Goal: Task Accomplishment & Management: Manage account settings

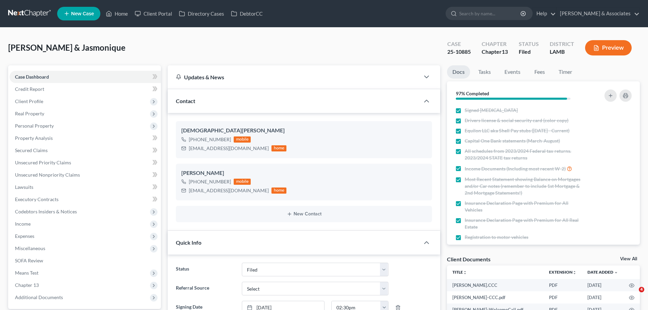
select select "8"
drag, startPoint x: 196, startPoint y: 180, endPoint x: 229, endPoint y: 180, distance: 33.0
click at [229, 180] on div "+1 (225) 362-8033 mobile" at bounding box center [233, 181] width 105 height 9
copy div "(225) 362-8033"
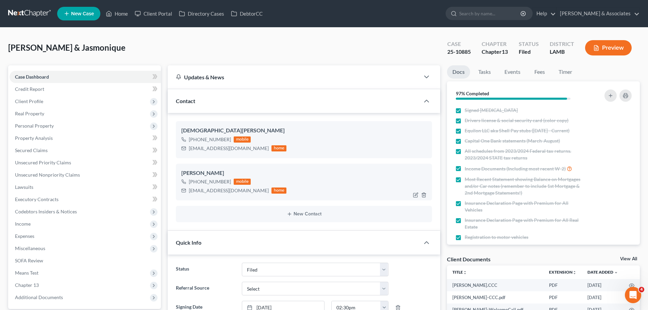
click at [197, 189] on div "[EMAIL_ADDRESS][DOMAIN_NAME]" at bounding box center [229, 190] width 80 height 7
copy div "[EMAIL_ADDRESS][DOMAIN_NAME]"
click at [36, 13] on link at bounding box center [30, 13] width 44 height 12
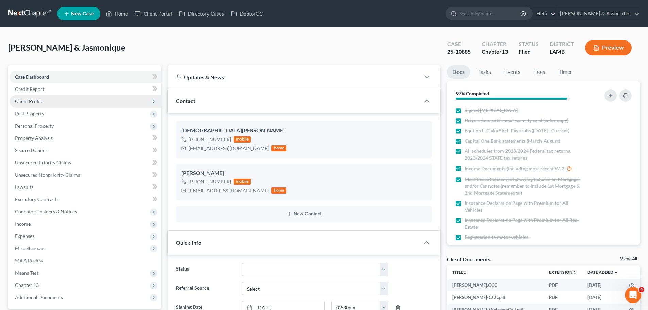
scroll to position [1095, 0]
click at [48, 103] on span "Client Profile" at bounding box center [85, 101] width 151 height 12
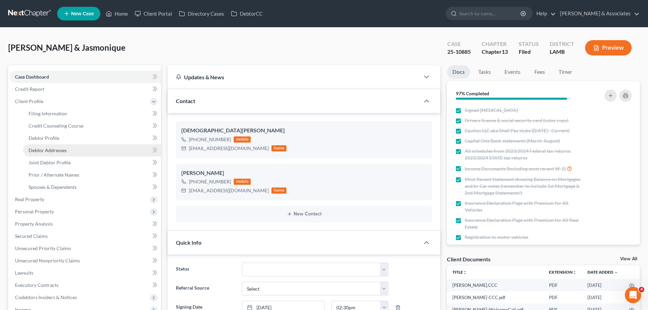
click at [79, 148] on link "Debtor Addresses" at bounding box center [92, 150] width 138 height 12
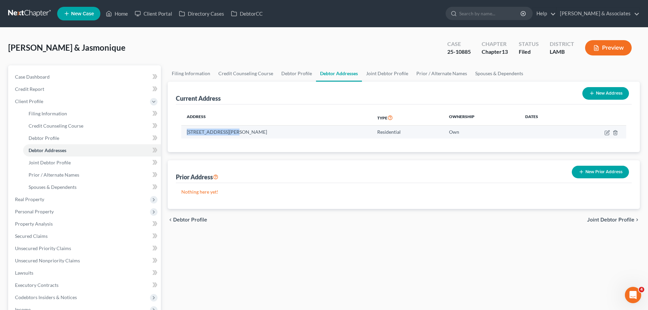
drag, startPoint x: 186, startPoint y: 132, endPoint x: 234, endPoint y: 136, distance: 48.2
click at [234, 136] on td "15407 Schnebelen Ave, Baton Rouge, LA 70816" at bounding box center [276, 132] width 191 height 13
copy td "15407 Schnebelen Ave"
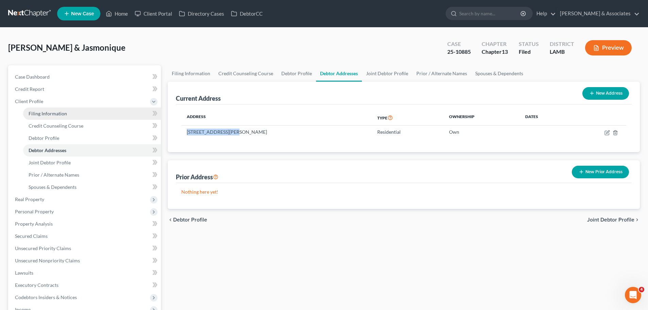
click at [65, 115] on span "Filing Information" at bounding box center [48, 114] width 38 height 6
select select "1"
select select "3"
select select "19"
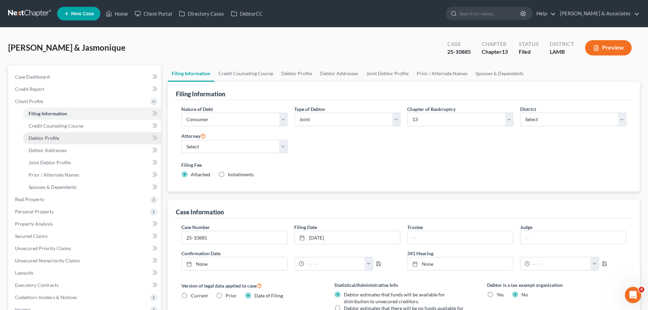
click at [63, 139] on link "Debtor Profile" at bounding box center [92, 138] width 138 height 12
select select "1"
select select "3"
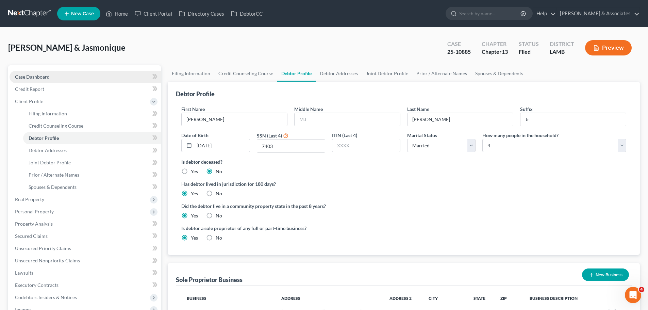
click at [29, 73] on link "Case Dashboard" at bounding box center [85, 77] width 151 height 12
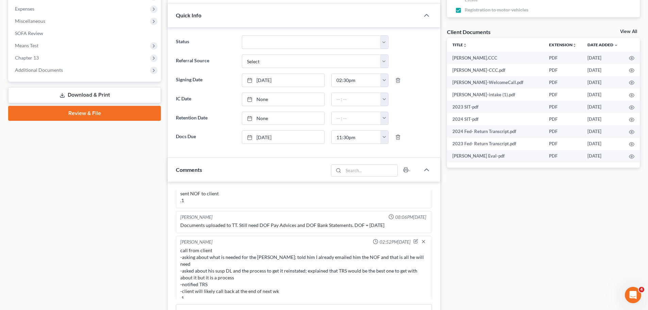
scroll to position [238, 0]
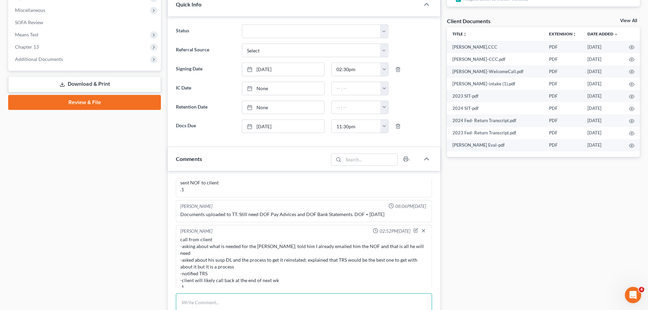
drag, startPoint x: 232, startPoint y: 300, endPoint x: 232, endPoint y: 292, distance: 8.5
click at [231, 301] on textarea at bounding box center [304, 305] width 256 height 25
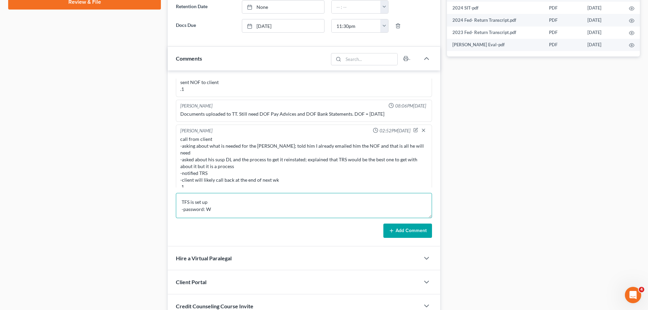
scroll to position [340, 0]
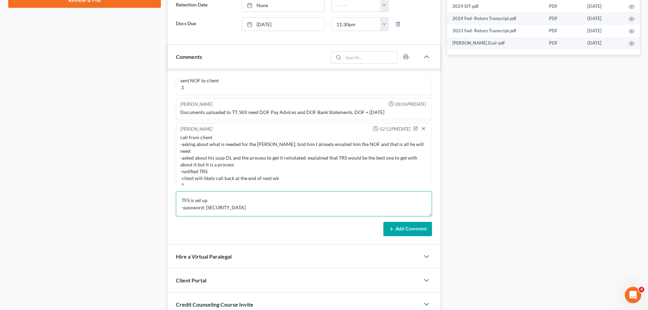
type textarea "TFS is set up -password: W2510885j"
click at [402, 228] on button "Add Comment" at bounding box center [408, 229] width 49 height 14
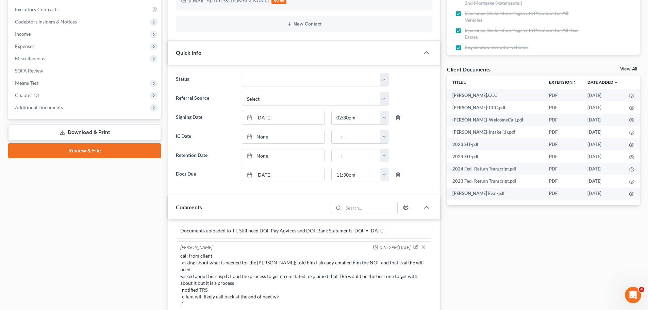
scroll to position [238, 0]
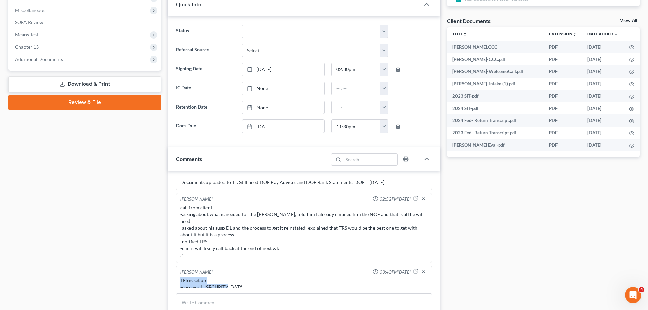
drag, startPoint x: 231, startPoint y: 281, endPoint x: 177, endPoint y: 275, distance: 53.8
click at [177, 275] on div "Christina Diment 03:40PM, 10/02/2025 TFS is set up -password: W2510885j" at bounding box center [304, 280] width 256 height 29
click at [184, 277] on div "TFS is set up -password: W2510885j" at bounding box center [303, 284] width 247 height 14
drag, startPoint x: 232, startPoint y: 280, endPoint x: 174, endPoint y: 272, distance: 58.2
click at [174, 272] on div "Richard Prunick 01:20PM, 09/02/2025 Did eval with Wilbert, He's gonna retain wi…" at bounding box center [304, 259] width 273 height 176
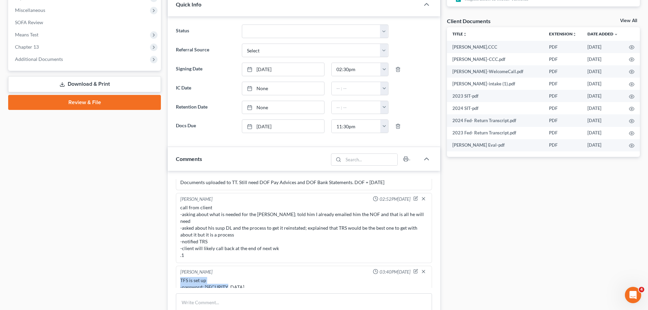
click at [191, 276] on div "TFS is set up -password: W2510885j" at bounding box center [304, 284] width 250 height 16
click at [188, 277] on div "TFS is set up -password: W2510885j" at bounding box center [303, 284] width 247 height 14
drag, startPoint x: 181, startPoint y: 274, endPoint x: 245, endPoint y: 285, distance: 64.9
click at [245, 285] on div "TFS is set up -password: W2510885j" at bounding box center [304, 284] width 250 height 16
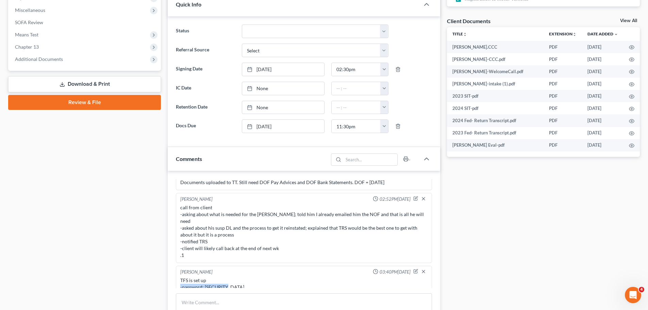
drag, startPoint x: 234, startPoint y: 284, endPoint x: 177, endPoint y: 279, distance: 57.1
click at [177, 279] on div "Christina Diment 03:40PM, 10/02/2025 TFS is set up -password: W2510885j" at bounding box center [304, 280] width 256 height 29
click at [190, 277] on div "TFS is set up -password: W2510885j" at bounding box center [303, 284] width 247 height 14
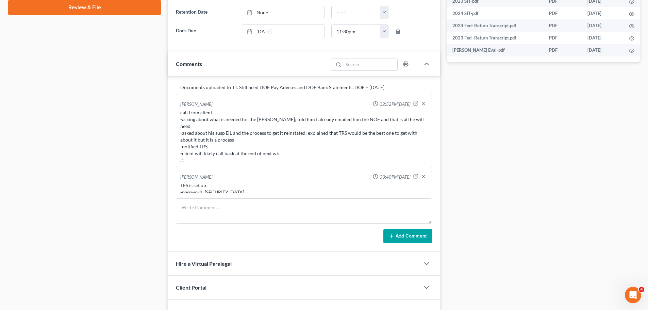
scroll to position [340, 0]
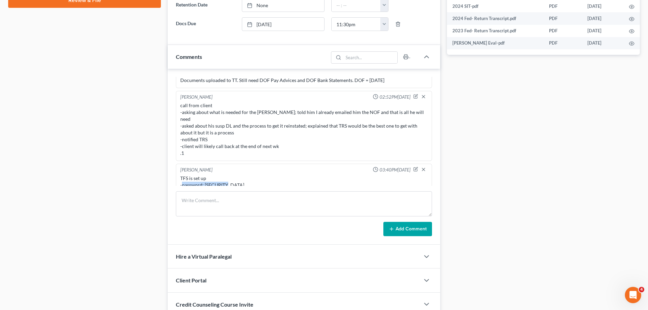
drag, startPoint x: 240, startPoint y: 179, endPoint x: 182, endPoint y: 181, distance: 57.9
click at [182, 181] on div "TFS is set up -password: W2510885j" at bounding box center [303, 182] width 247 height 14
copy div "password: W2510885j"
click at [269, 186] on div "Christina Diment 03:40PM, 10/02/2025 TFS is set up -password: W2510885j" at bounding box center [304, 178] width 256 height 29
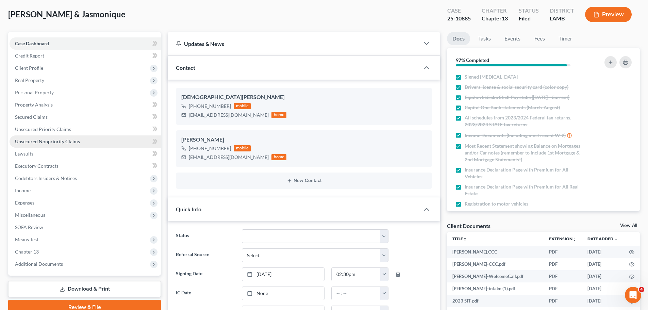
scroll to position [0, 0]
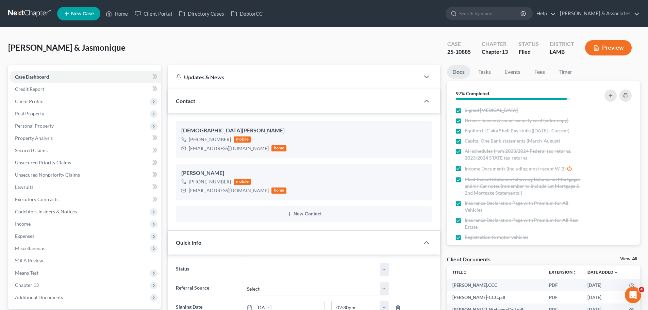
click at [25, 10] on link at bounding box center [30, 13] width 44 height 12
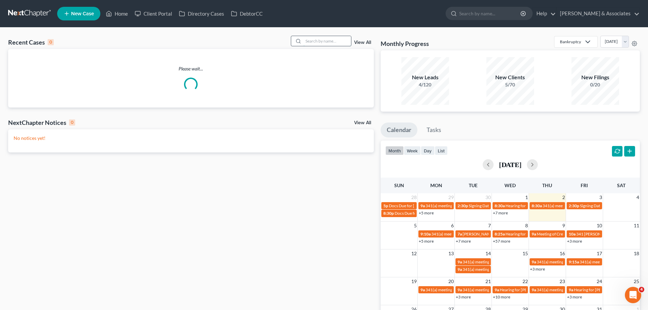
click at [318, 43] on input "search" at bounding box center [328, 41] width 48 height 10
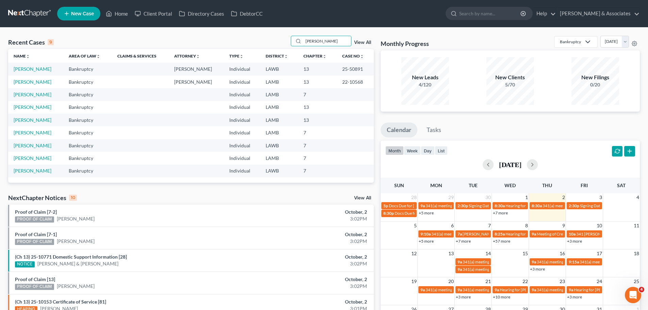
type input "[PERSON_NAME]"
drag, startPoint x: 41, startPoint y: 69, endPoint x: 50, endPoint y: 62, distance: 11.0
click at [41, 69] on link "[PERSON_NAME]" at bounding box center [33, 69] width 38 height 6
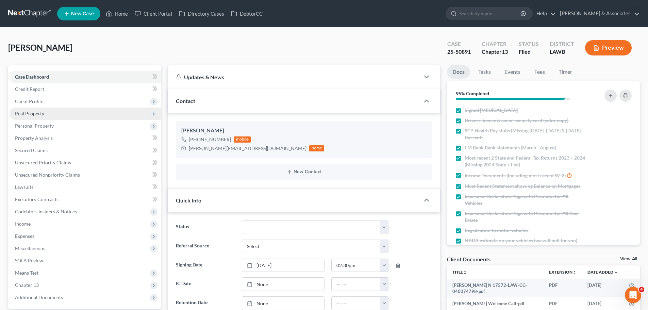
scroll to position [332, 0]
drag, startPoint x: 195, startPoint y: 139, endPoint x: 232, endPoint y: 139, distance: 36.8
click at [232, 139] on div "+1 (337) 298-6806 mobile" at bounding box center [252, 139] width 143 height 9
copy div "(337) 298-6806"
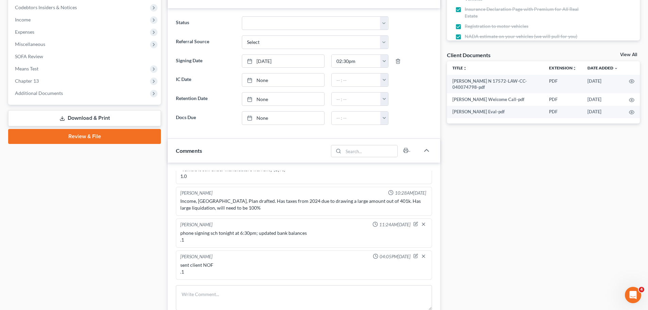
scroll to position [0, 0]
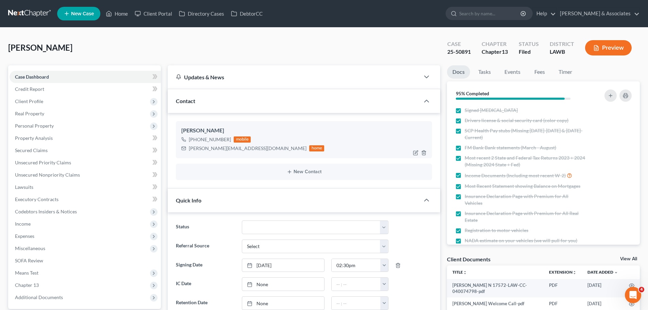
click at [204, 151] on div "Stelly.brittney30@gmail.com" at bounding box center [248, 148] width 118 height 7
click at [202, 149] on div "Stelly.brittney30@gmail.com" at bounding box center [248, 148] width 118 height 7
click at [202, 149] on div "[PERSON_NAME][EMAIL_ADDRESS][DOMAIN_NAME]" at bounding box center [248, 148] width 118 height 7
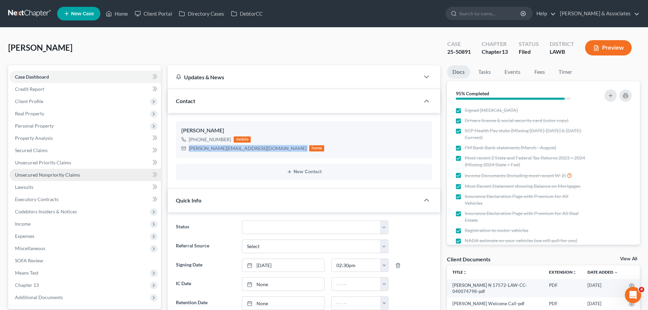
copy div "[PERSON_NAME][EMAIL_ADDRESS][DOMAIN_NAME]"
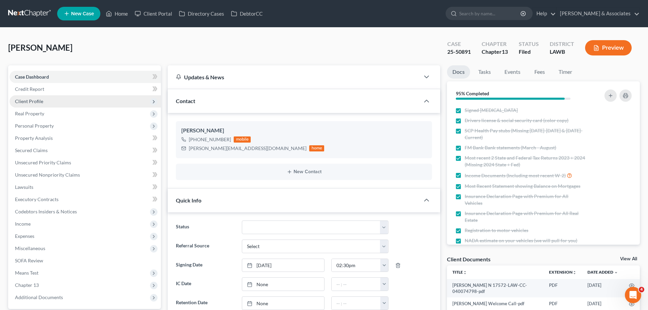
click at [31, 103] on span "Client Profile" at bounding box center [29, 101] width 28 height 6
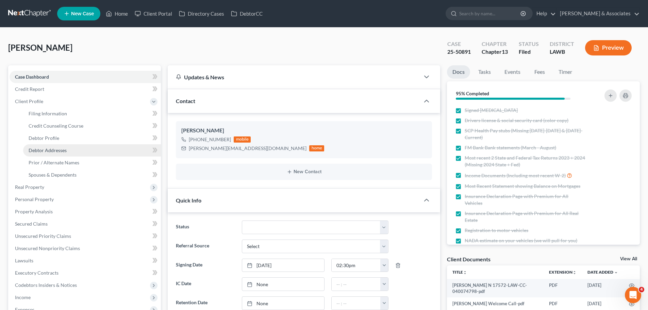
click at [62, 147] on link "Debtor Addresses" at bounding box center [92, 150] width 138 height 12
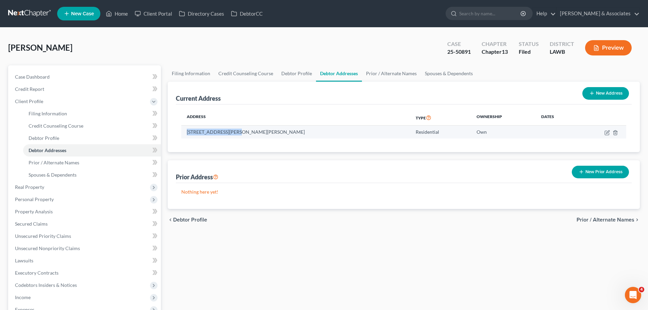
drag, startPoint x: 186, startPoint y: 132, endPoint x: 230, endPoint y: 134, distance: 44.0
click at [230, 134] on td "1032 Devillier Street, Breaux Bridge, LA 70517" at bounding box center [295, 132] width 229 height 13
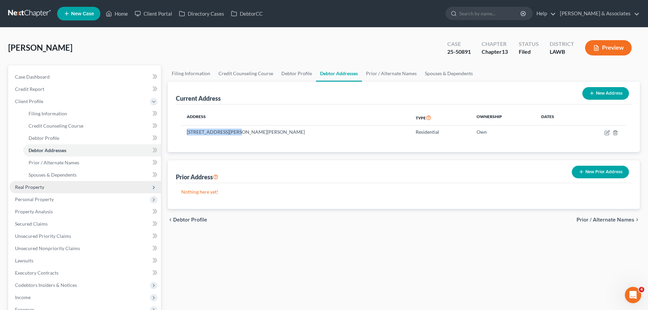
copy td "1032 Devillier Street"
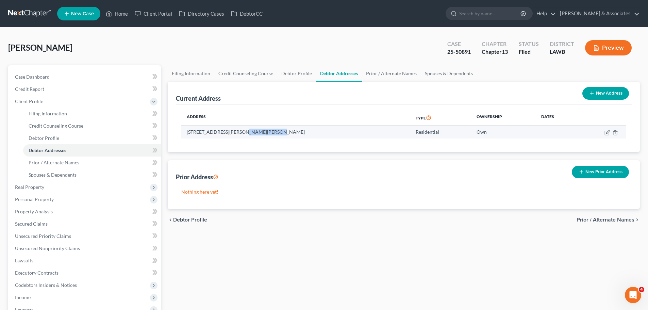
drag, startPoint x: 233, startPoint y: 131, endPoint x: 262, endPoint y: 132, distance: 29.3
click at [262, 132] on td "1032 Devillier Street, Breaux Bridge, LA 70517" at bounding box center [295, 132] width 229 height 13
copy td "Breaux Bridge"
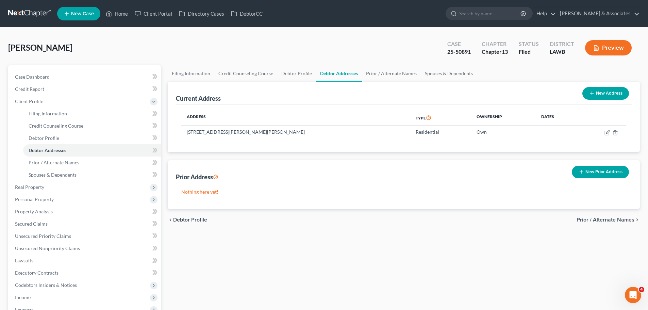
drag, startPoint x: 224, startPoint y: 257, endPoint x: 169, endPoint y: 257, distance: 54.8
click at [224, 257] on div "Filing Information Credit Counseling Course Debtor Profile Debtor Addresses Pri…" at bounding box center [403, 243] width 479 height 356
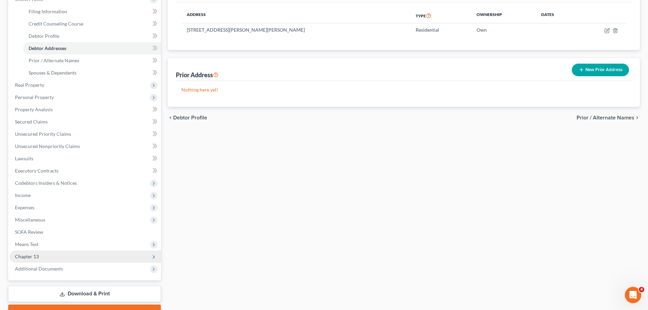
click at [41, 252] on span "Chapter 13" at bounding box center [85, 256] width 151 height 12
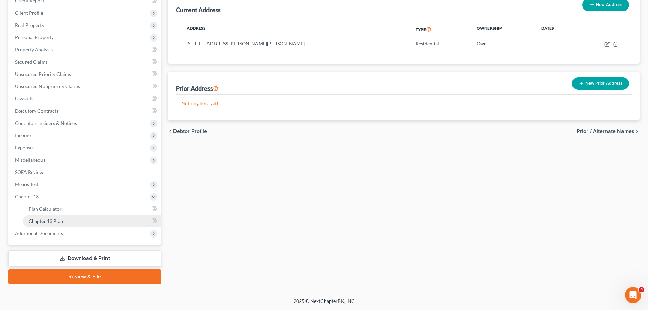
click at [60, 223] on span "Chapter 13 Plan" at bounding box center [46, 221] width 34 height 6
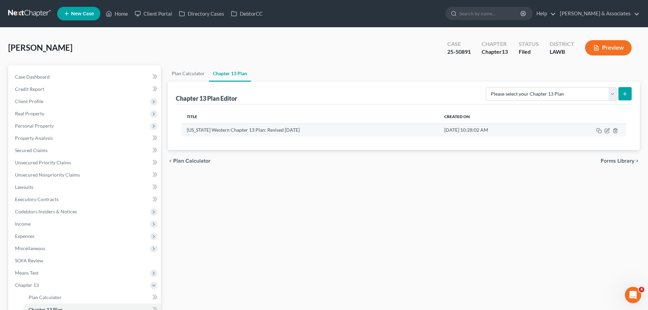
click at [603, 129] on td at bounding box center [590, 130] width 74 height 13
click at [605, 129] on icon "button" at bounding box center [607, 131] width 4 height 4
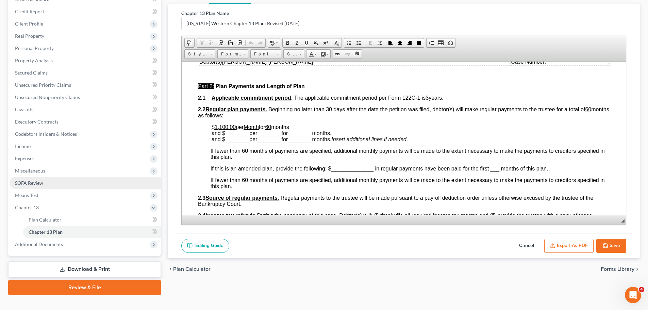
scroll to position [88, 0]
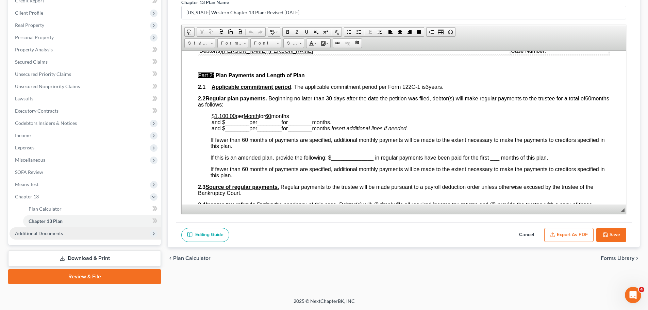
click at [49, 233] on span "Additional Documents" at bounding box center [39, 233] width 48 height 6
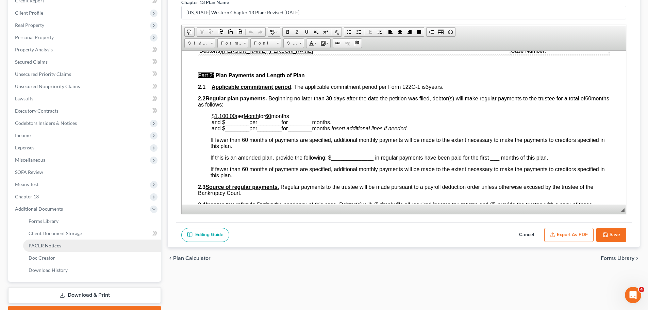
click at [56, 246] on span "PACER Notices" at bounding box center [45, 246] width 33 height 6
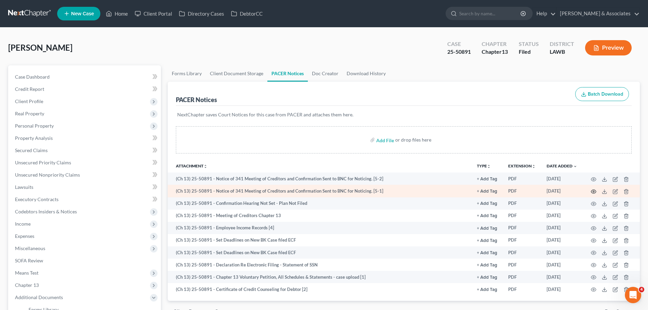
click at [591, 190] on icon "button" at bounding box center [593, 191] width 5 height 5
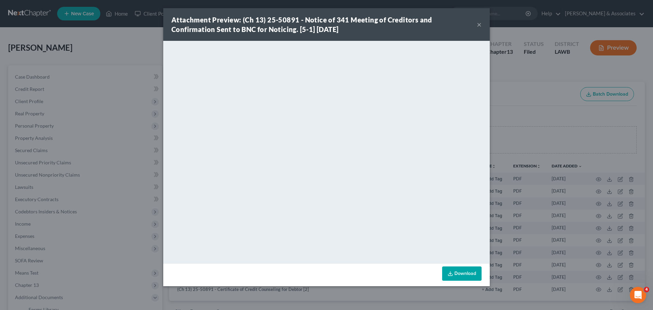
click at [478, 26] on button "×" at bounding box center [479, 24] width 5 height 8
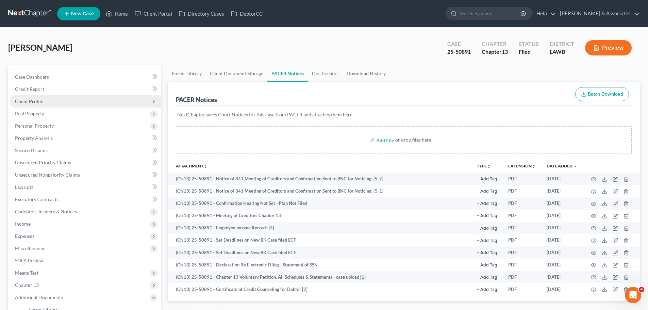
click at [27, 96] on span "Client Profile" at bounding box center [85, 101] width 151 height 12
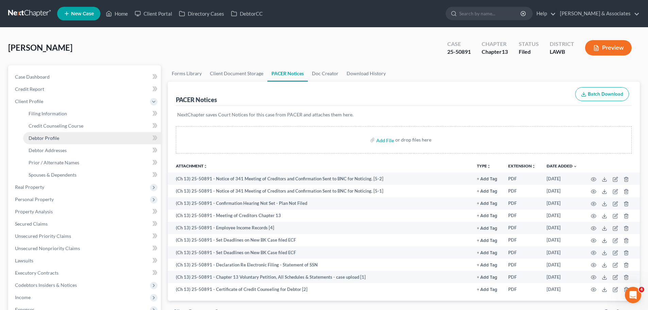
click at [62, 137] on link "Debtor Profile" at bounding box center [92, 138] width 138 height 12
select select "0"
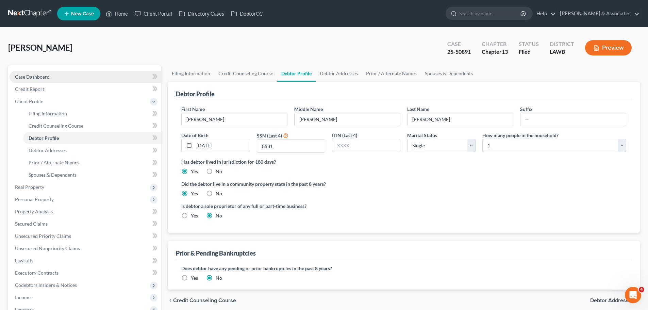
click at [78, 74] on link "Case Dashboard" at bounding box center [85, 77] width 151 height 12
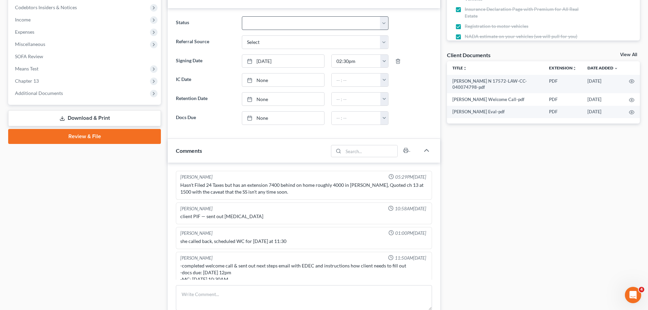
scroll to position [332, 0]
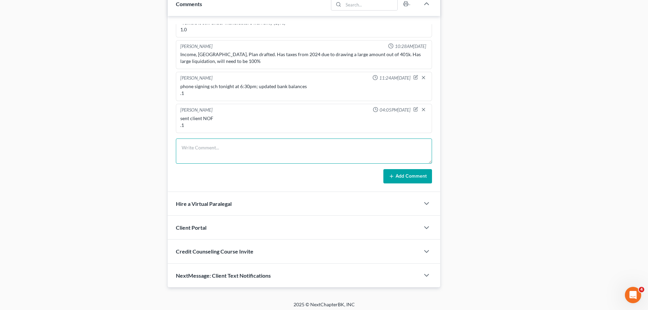
click at [209, 145] on textarea at bounding box center [304, 151] width 256 height 25
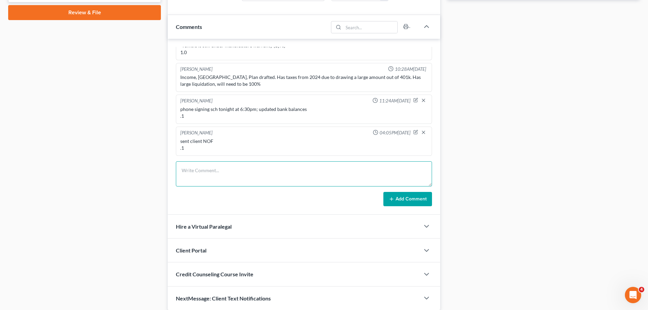
scroll to position [320, 0]
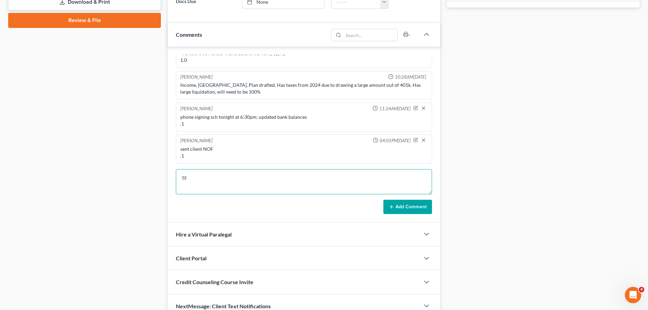
type textarea "T"
drag, startPoint x: 331, startPoint y: 173, endPoint x: 182, endPoint y: 174, distance: 149.4
click at [182, 174] on textarea "set up TFS, 1st bi-weekly payment to start processing [DATE] .1" at bounding box center [304, 181] width 256 height 25
type textarea "set up TFS, 1st bi-weekly payment to start processing [DATE] .1"
click at [403, 207] on button "Add Comment" at bounding box center [408, 207] width 49 height 14
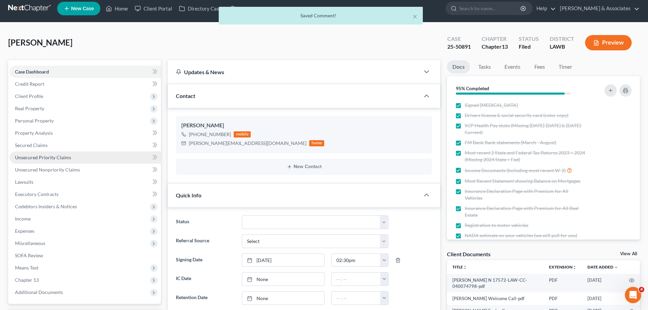
scroll to position [0, 0]
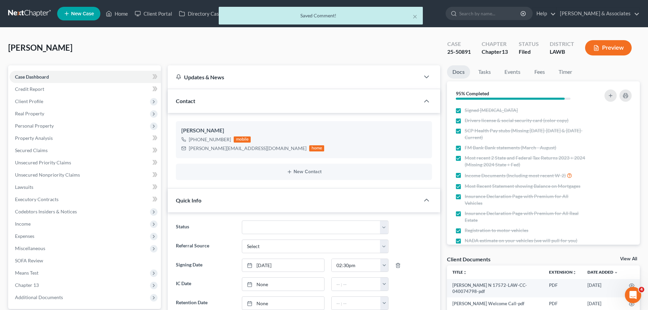
click at [33, 11] on div "× Saved Comment!" at bounding box center [321, 17] width 648 height 21
click at [416, 17] on button "×" at bounding box center [415, 16] width 5 height 8
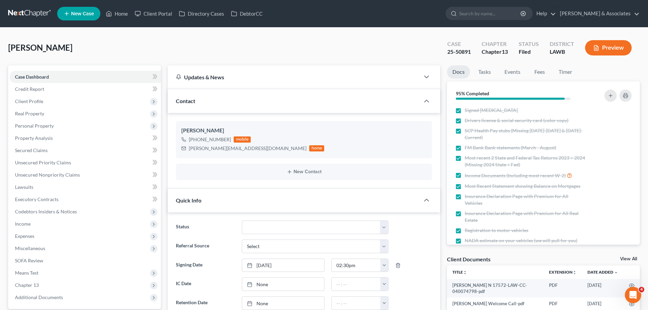
click at [30, 13] on link at bounding box center [30, 13] width 44 height 12
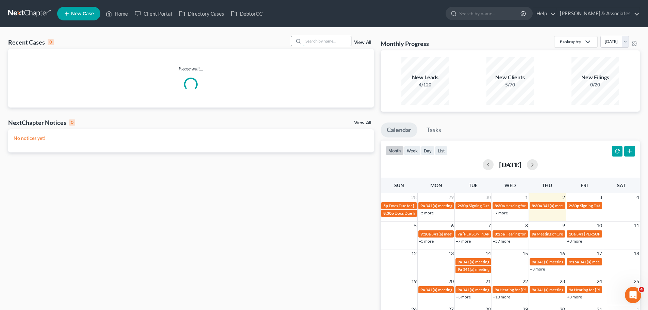
click at [335, 43] on input "search" at bounding box center [328, 41] width 48 height 10
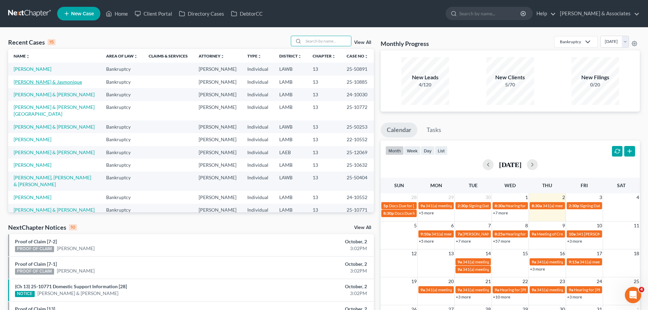
click at [45, 81] on link "[PERSON_NAME] & Jasmonique" at bounding box center [48, 82] width 68 height 6
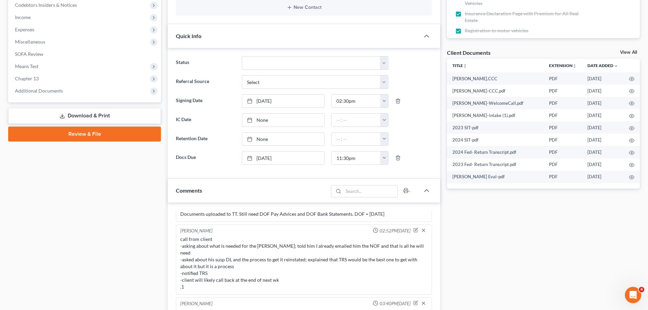
scroll to position [238, 0]
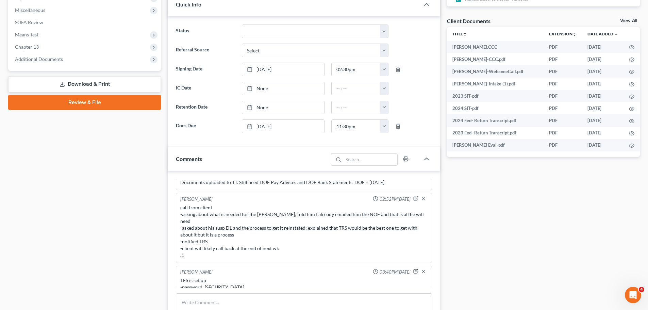
click at [414, 270] on icon "button" at bounding box center [416, 272] width 4 height 4
click at [229, 280] on textarea "TFS is set up -password: W2510885j" at bounding box center [303, 289] width 247 height 25
paste textarea "set up TFS, 1st bi-weekly payment to start processing 10.3.25"
click at [211, 287] on textarea "TFS is set up -set up TFS, 1st bi-weekly payment to start processing 10.3.25 -p…" at bounding box center [303, 288] width 247 height 25
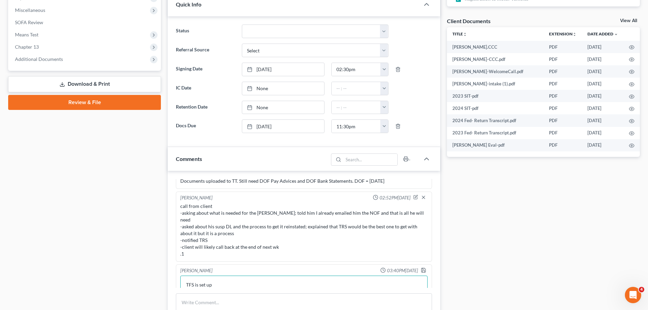
scroll to position [7, 0]
type textarea "TFS is set up -1st bi-weekly payment to start processing 10.3.25 -password: W25…"
click at [421, 267] on icon "button" at bounding box center [423, 269] width 5 height 5
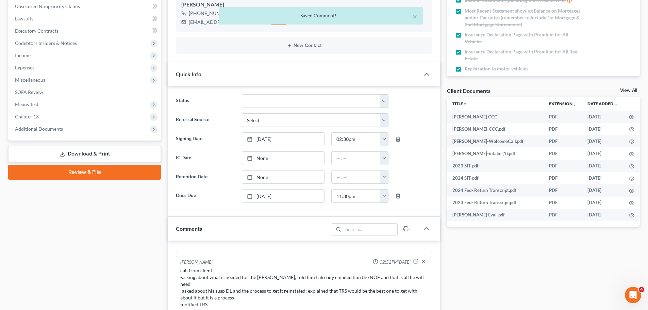
scroll to position [0, 0]
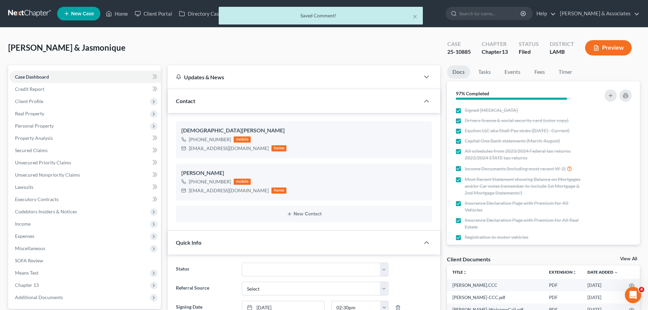
click at [23, 13] on div "× Saved Comment!" at bounding box center [321, 17] width 648 height 21
click at [416, 17] on button "×" at bounding box center [415, 16] width 5 height 8
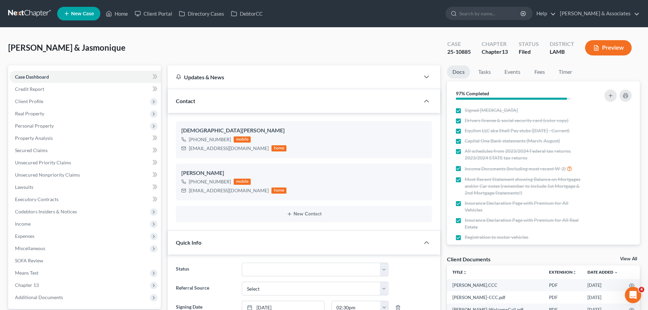
click at [17, 12] on link at bounding box center [30, 13] width 44 height 12
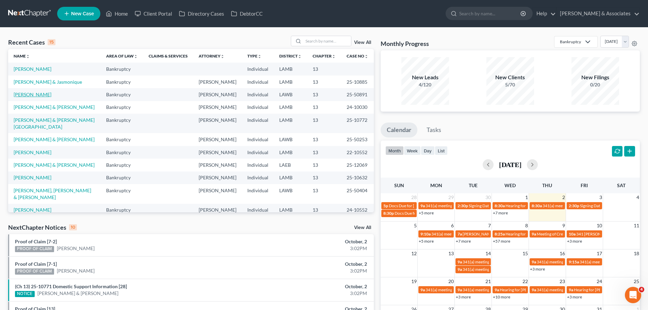
click at [28, 97] on link "[PERSON_NAME]" at bounding box center [33, 95] width 38 height 6
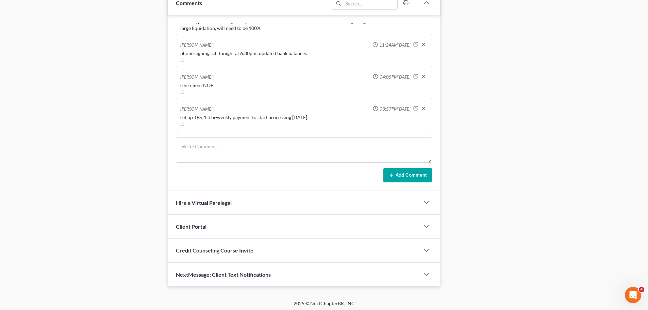
scroll to position [354, 0]
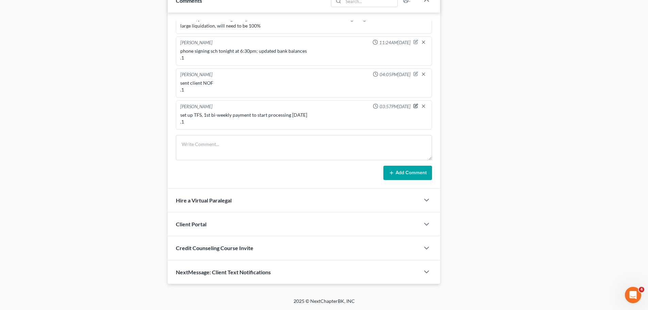
click at [413, 105] on icon "button" at bounding box center [415, 105] width 5 height 5
click at [210, 120] on textarea "set up TFS, 1st bi-weekly payment to start processing [DATE] .1" at bounding box center [303, 124] width 247 height 25
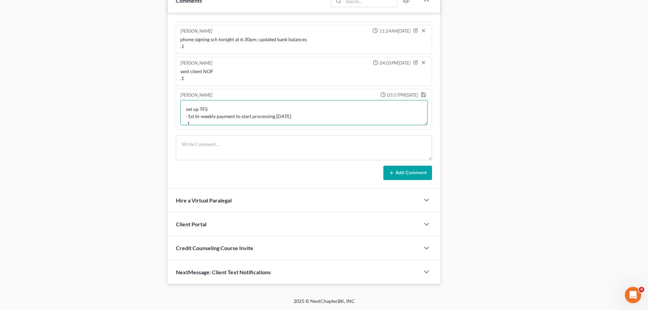
scroll to position [7, 0]
click at [307, 112] on textarea "set up TFS -1st bi-weekly payment to start processing [DATE] .1" at bounding box center [303, 112] width 247 height 25
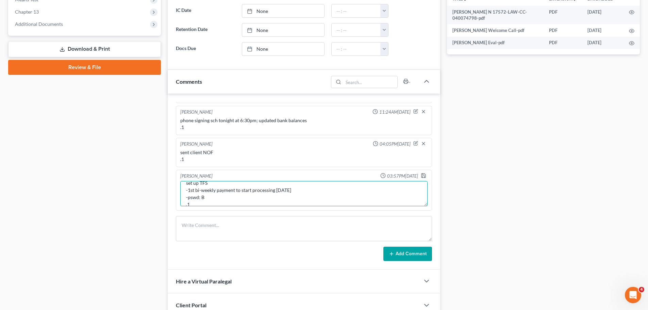
scroll to position [306, 0]
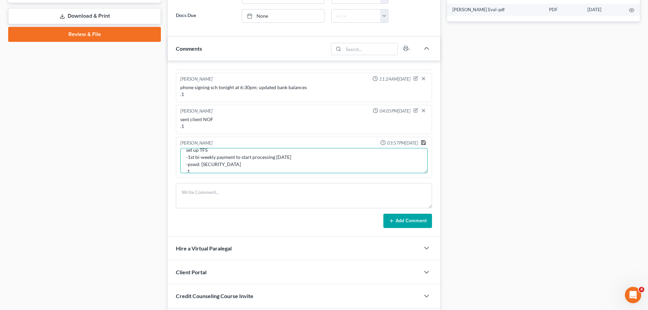
type textarea "set up TFS -1st bi-weekly payment to start processing [DATE] -pswd: [SECURITY_D…"
click at [421, 142] on icon "button" at bounding box center [423, 142] width 5 height 5
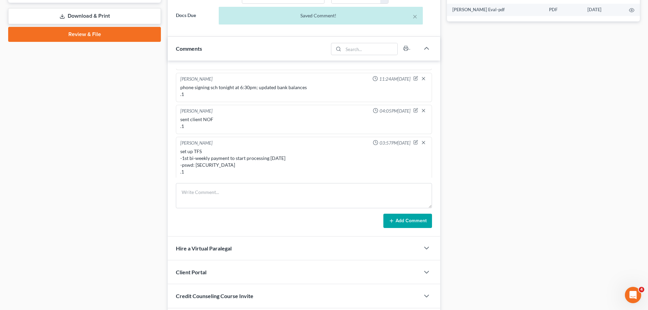
scroll to position [377, 0]
drag, startPoint x: 222, startPoint y: 162, endPoint x: 176, endPoint y: 157, distance: 46.9
click at [176, 157] on div "[PERSON_NAME] 05:29PM[DATE] Hasn't Filed 24 Taxes but has an extension 7400 beh…" at bounding box center [304, 149] width 273 height 176
click at [245, 167] on div "set up TFS -1st bi-weekly payment to start processing [DATE] -pswd: [SECURITY_D…" at bounding box center [303, 159] width 247 height 27
drag, startPoint x: 219, startPoint y: 164, endPoint x: 165, endPoint y: 151, distance: 55.6
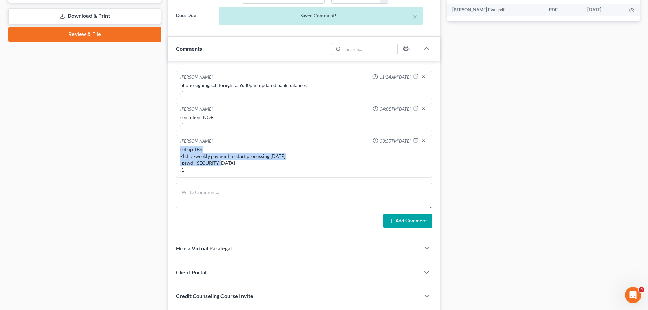
click at [165, 151] on div "Updates & News × Western [US_STATE]: Faster Filing Times Updates have been made…" at bounding box center [303, 45] width 279 height 573
copy div "set up TFS -1st bi-weekly payment to start processing [DATE] -pswd: [SECURITY_D…"
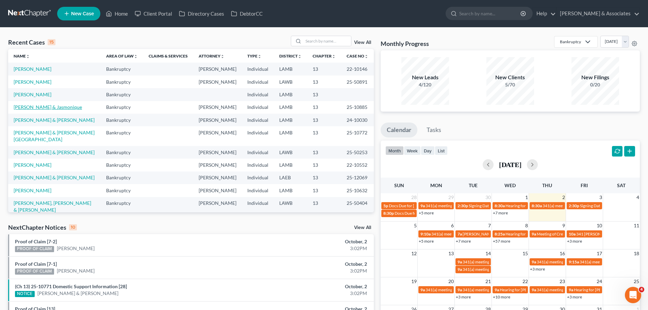
click at [31, 107] on link "[PERSON_NAME] & Jasmonique" at bounding box center [48, 107] width 68 height 6
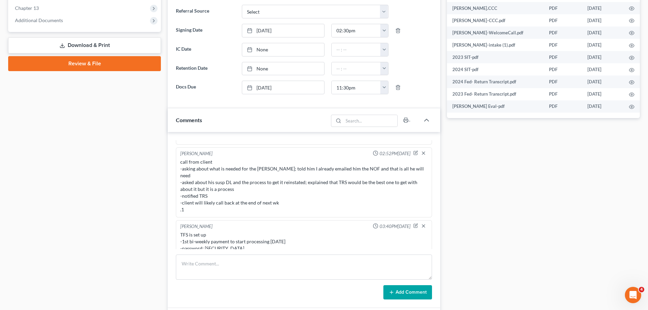
scroll to position [306, 0]
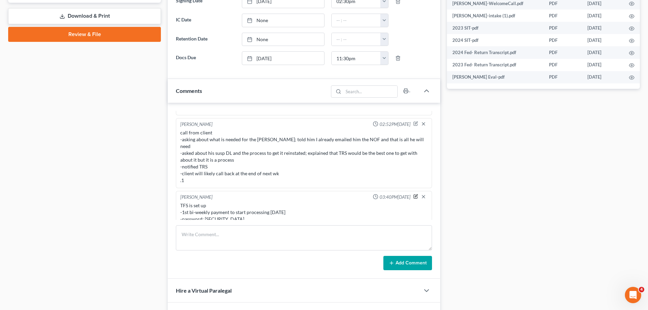
click at [413, 194] on icon "button" at bounding box center [415, 196] width 5 height 5
click at [202, 210] on textarea "TFS is set up -1st bi-weekly payment to start processing [DATE] -password: [SEC…" at bounding box center [303, 214] width 247 height 25
type textarea "TFS is set up -1st weekly payment to start processing [DATE] -password: [SECURI…"
click at [421, 194] on icon "button" at bounding box center [423, 196] width 5 height 5
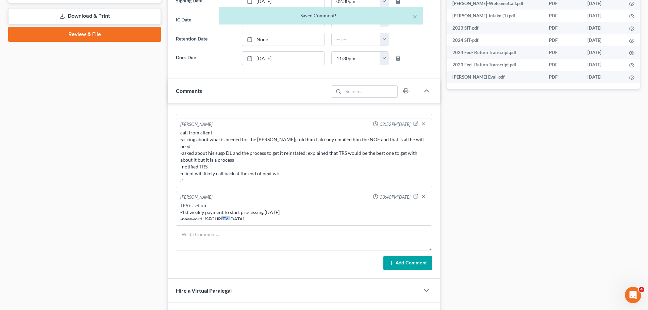
drag, startPoint x: 242, startPoint y: 213, endPoint x: 224, endPoint y: 212, distance: 18.1
click at [219, 212] on div "TFS is set up -1st weekly payment to start processing [DATE] -password: [SECURI…" at bounding box center [303, 212] width 247 height 20
drag, startPoint x: 242, startPoint y: 215, endPoint x: 237, endPoint y: 215, distance: 4.5
click at [241, 215] on div "TFS is set up -1st weekly payment to start processing [DATE] -password: [SECURI…" at bounding box center [303, 212] width 247 height 20
click at [281, 207] on div "TFS is set up -1st weekly payment to start processing [DATE] -password: [SECURI…" at bounding box center [303, 212] width 247 height 20
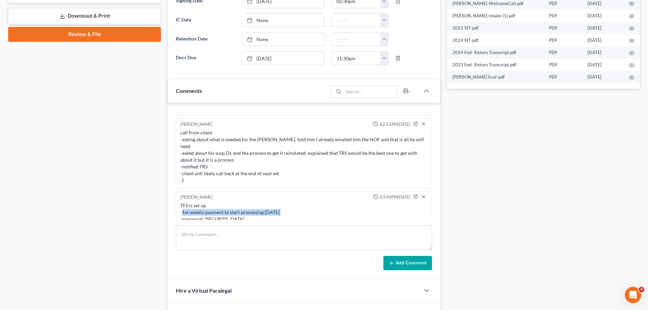
drag, startPoint x: 281, startPoint y: 204, endPoint x: 181, endPoint y: 207, distance: 99.8
click at [181, 207] on div "TFS is set up -1st weekly payment to start processing [DATE] -password: [SECURI…" at bounding box center [303, 212] width 247 height 20
copy div "1st weekly payment to start processing [DATE]"
drag, startPoint x: 232, startPoint y: 194, endPoint x: 234, endPoint y: 191, distance: 3.5
click at [232, 201] on div "TFS is set up -1st weekly payment to start processing [DATE] -password: [SECURI…" at bounding box center [304, 212] width 250 height 23
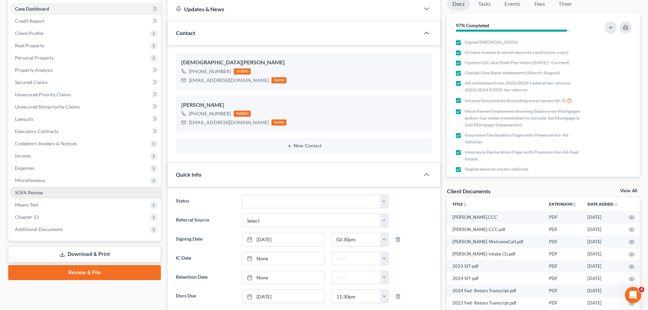
scroll to position [0, 0]
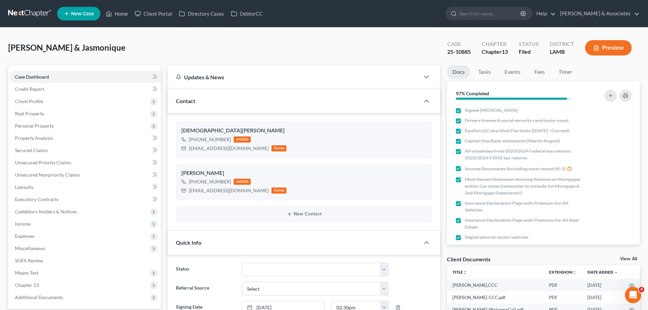
click at [114, 45] on div "[PERSON_NAME] & Jasmonique Upgraded Case 25-10885 Chapter Chapter 13 Status Fil…" at bounding box center [324, 51] width 632 height 30
click at [31, 16] on link at bounding box center [30, 13] width 44 height 12
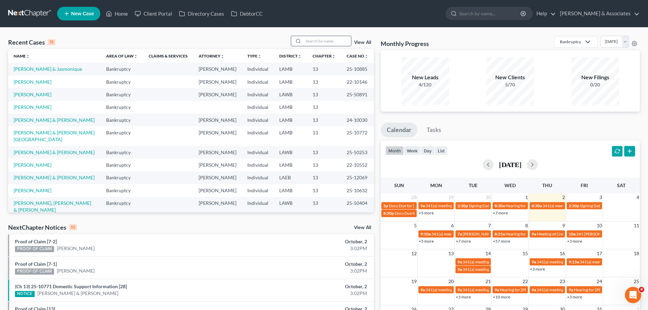
click at [332, 42] on input "search" at bounding box center [328, 41] width 48 height 10
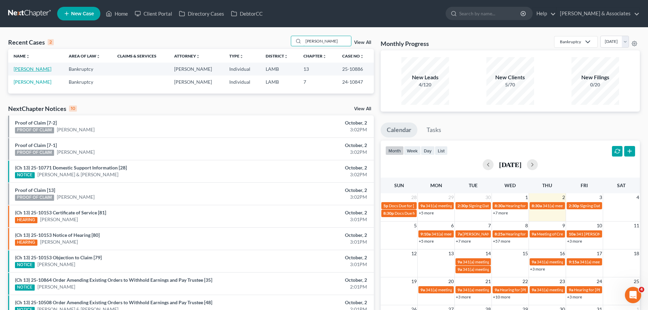
type input "giaccone"
click at [29, 68] on link "[PERSON_NAME]" at bounding box center [33, 69] width 38 height 6
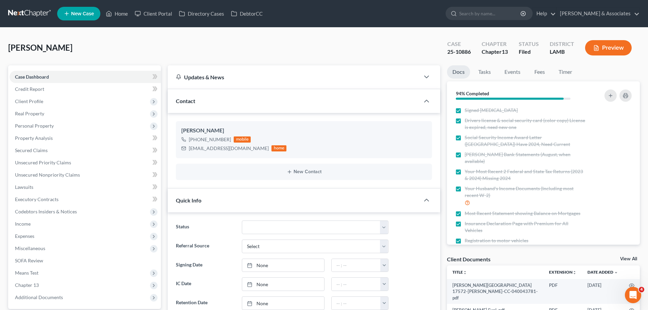
scroll to position [1494, 0]
drag, startPoint x: 229, startPoint y: 141, endPoint x: 195, endPoint y: 141, distance: 33.7
click at [195, 141] on div "+1 (225) 252-6921 mobile" at bounding box center [233, 139] width 105 height 9
copy div "(225) 252-6921"
click at [225, 150] on div "cheriegiaccone78@gmail.com" at bounding box center [229, 148] width 80 height 7
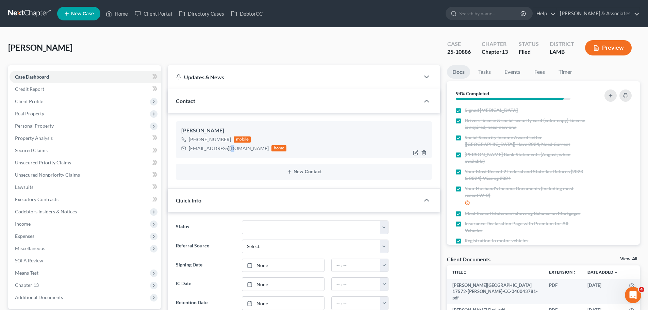
click at [225, 150] on div "[EMAIL_ADDRESS][DOMAIN_NAME]" at bounding box center [229, 148] width 80 height 7
copy div "[EMAIL_ADDRESS][DOMAIN_NAME]"
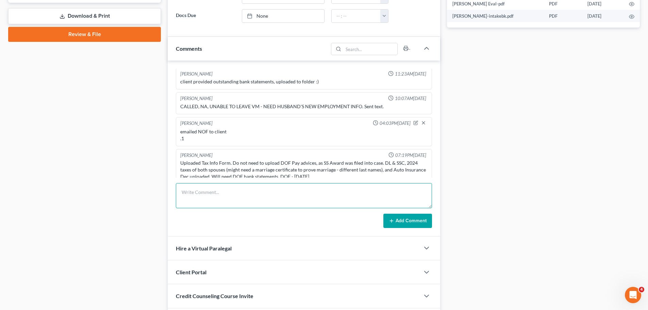
click at [247, 188] on textarea at bounding box center [304, 195] width 256 height 25
drag, startPoint x: 203, startPoint y: 189, endPoint x: 224, endPoint y: 192, distance: 21.8
click at [205, 189] on textarea "password:" at bounding box center [304, 195] width 256 height 25
paste textarea "C2510886g"
type textarea "password: [SECURITY_DATA]"
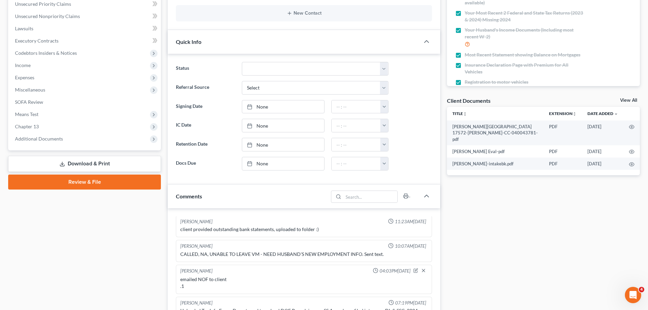
scroll to position [238, 0]
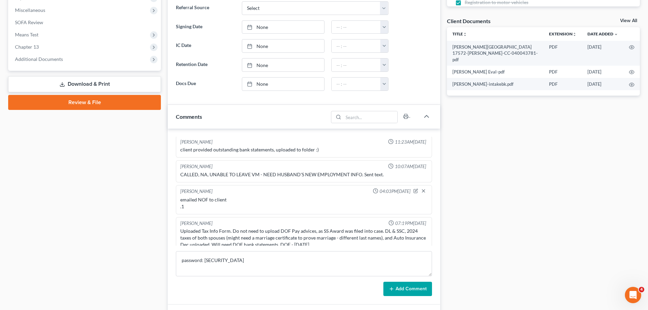
drag, startPoint x: 415, startPoint y: 290, endPoint x: 403, endPoint y: 284, distance: 12.8
click at [415, 290] on button "Add Comment" at bounding box center [408, 289] width 49 height 14
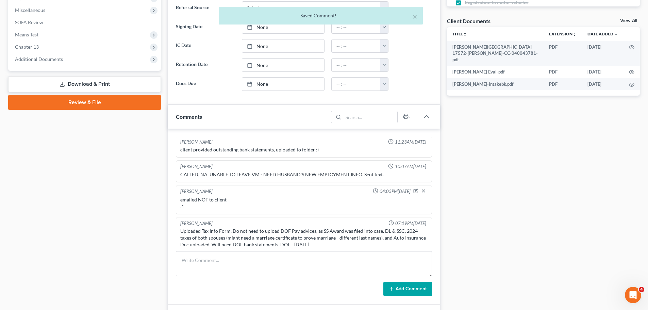
scroll to position [1519, 0]
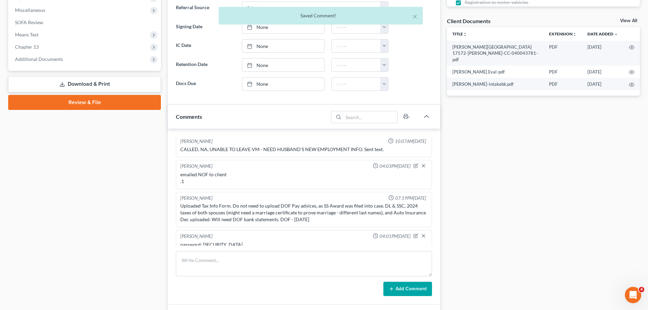
click at [79, 217] on div "Case Dashboard Payments Invoices Payments Payments Credit Report Client Profile" at bounding box center [85, 113] width 160 height 573
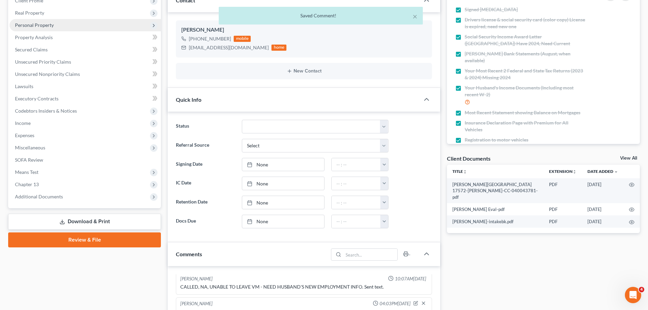
scroll to position [0, 0]
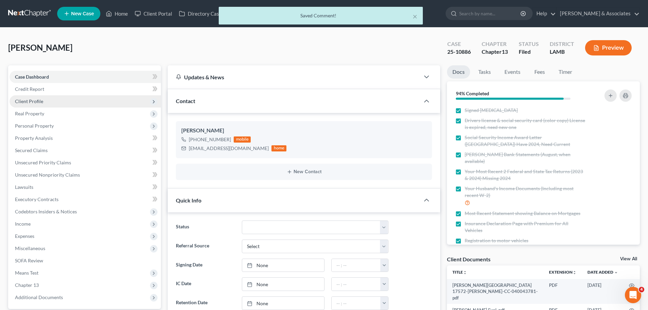
click at [23, 104] on span "Client Profile" at bounding box center [85, 101] width 151 height 12
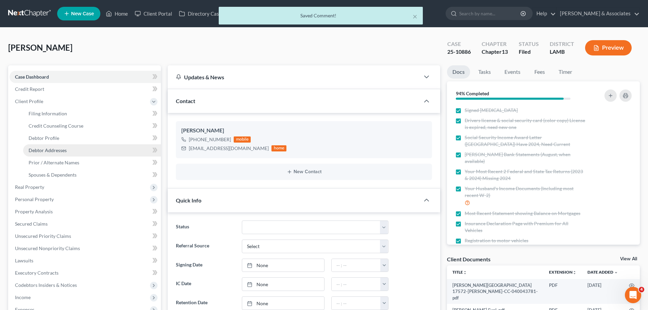
click at [62, 151] on span "Debtor Addresses" at bounding box center [48, 150] width 38 height 6
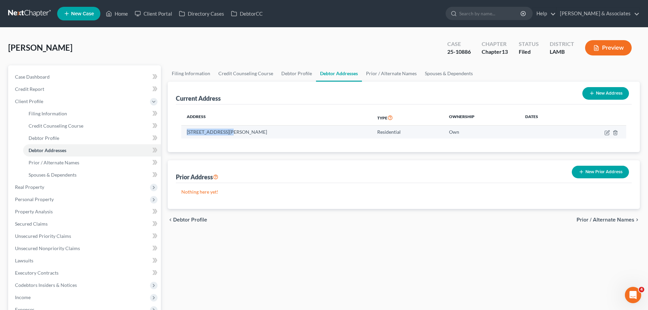
drag, startPoint x: 186, startPoint y: 132, endPoint x: 227, endPoint y: 135, distance: 40.6
click at [227, 135] on td "31182 Seagull Lane, Denham Springs, LA 70726" at bounding box center [276, 132] width 191 height 13
copy td "31182 Seagull Lane"
drag, startPoint x: 230, startPoint y: 133, endPoint x: 263, endPoint y: 133, distance: 33.0
click at [263, 133] on td "31182 Seagull Lane, Denham Springs, LA 70726" at bounding box center [276, 132] width 191 height 13
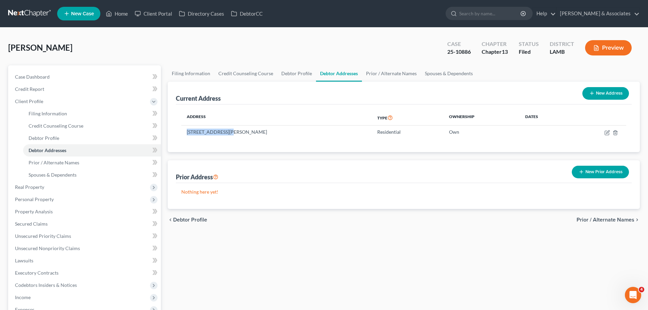
copy td "Denham Springs"
click at [101, 75] on link "Case Dashboard" at bounding box center [85, 77] width 151 height 12
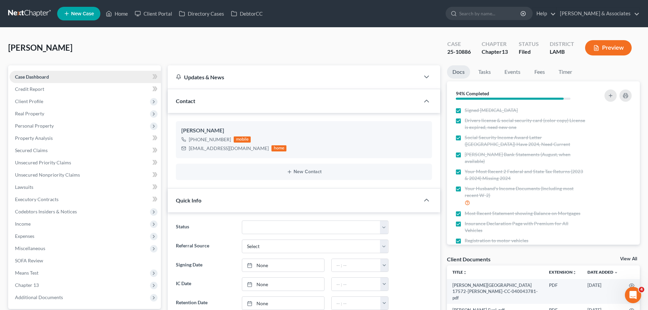
scroll to position [1519, 0]
drag, startPoint x: 91, startPoint y: 65, endPoint x: 86, endPoint y: 58, distance: 7.6
click at [91, 65] on div "Giaccone, Cherie Upgraded Case 25-10886 Chapter Chapter 13 Status Filed Distric…" at bounding box center [324, 51] width 632 height 30
click at [30, 12] on link at bounding box center [30, 13] width 44 height 12
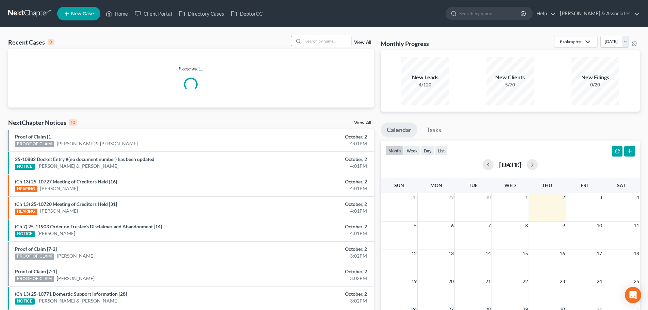
click at [328, 40] on input "search" at bounding box center [328, 41] width 48 height 10
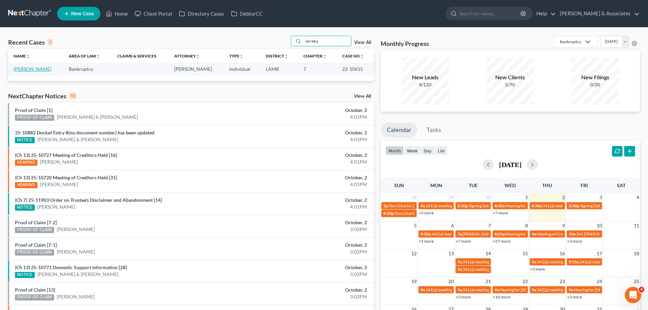
type input "larreka"
click at [30, 67] on link "[PERSON_NAME]" at bounding box center [33, 69] width 38 height 6
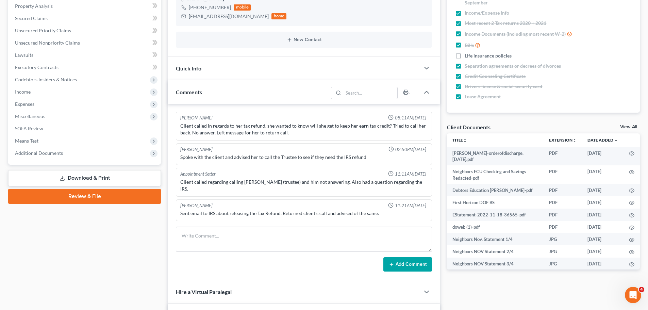
scroll to position [136, 0]
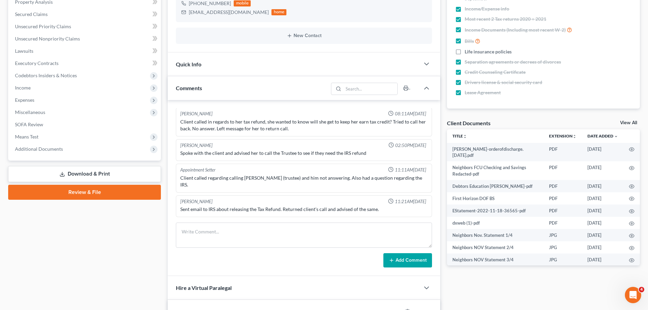
click at [102, 270] on div "Case Dashboard Payments Invoices Payments Payments Credit Report Client Profile" at bounding box center [85, 269] width 160 height 680
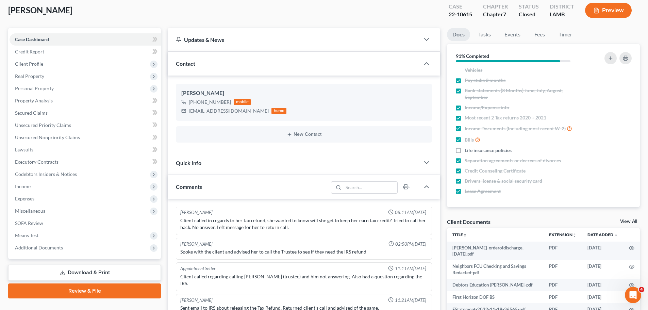
scroll to position [34, 0]
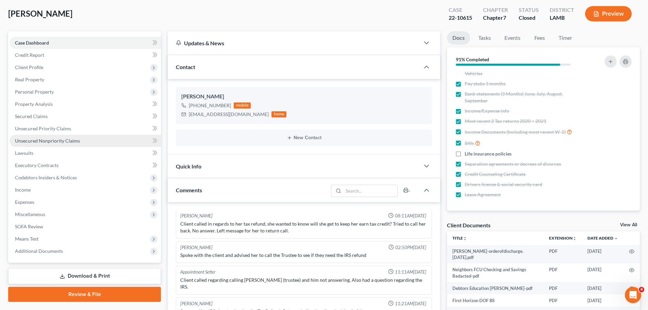
click at [47, 143] on span "Unsecured Nonpriority Claims" at bounding box center [47, 141] width 65 height 6
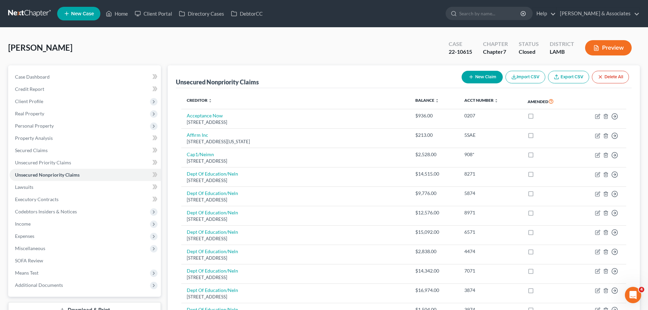
click at [71, 47] on span "[PERSON_NAME]" at bounding box center [40, 48] width 64 height 10
drag, startPoint x: 78, startPoint y: 46, endPoint x: -2, endPoint y: 48, distance: 79.7
click at [25, 44] on span "[PERSON_NAME]" at bounding box center [40, 48] width 64 height 10
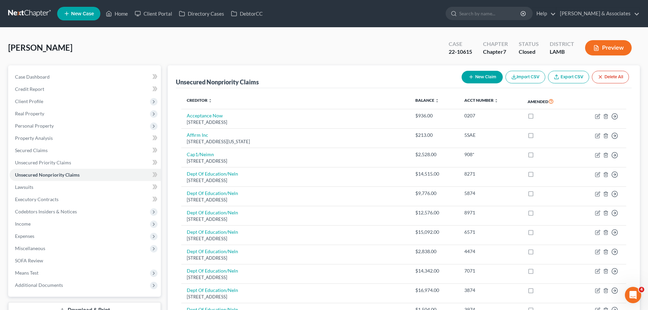
click at [44, 49] on span "[PERSON_NAME]" at bounding box center [40, 48] width 64 height 10
click at [42, 49] on span "[PERSON_NAME]" at bounding box center [40, 48] width 64 height 10
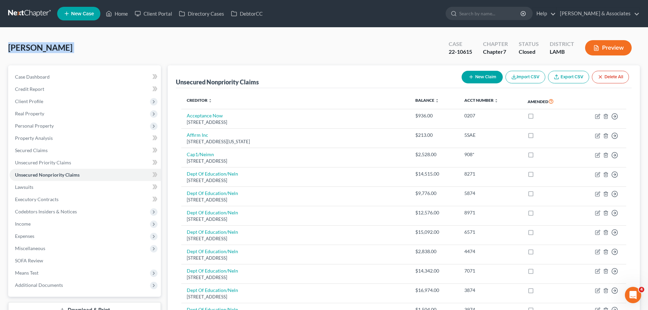
click at [42, 49] on span "[PERSON_NAME]" at bounding box center [40, 48] width 64 height 10
click at [44, 45] on span "[PERSON_NAME]" at bounding box center [40, 48] width 64 height 10
click at [41, 49] on span "[PERSON_NAME]" at bounding box center [40, 48] width 64 height 10
click at [42, 50] on span "[PERSON_NAME]" at bounding box center [40, 48] width 64 height 10
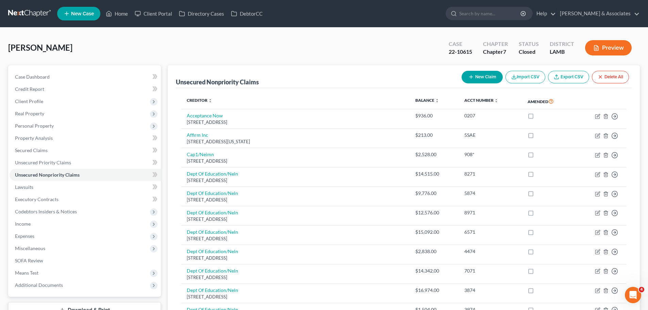
click at [42, 47] on span "[PERSON_NAME]" at bounding box center [40, 48] width 64 height 10
click at [40, 49] on span "[PERSON_NAME]" at bounding box center [40, 48] width 64 height 10
drag, startPoint x: 450, startPoint y: 45, endPoint x: 568, endPoint y: 55, distance: 118.2
click at [568, 55] on div "Case 22-10615 Chapter Chapter 7 Status Closed District LAMB Preview" at bounding box center [541, 48] width 197 height 20
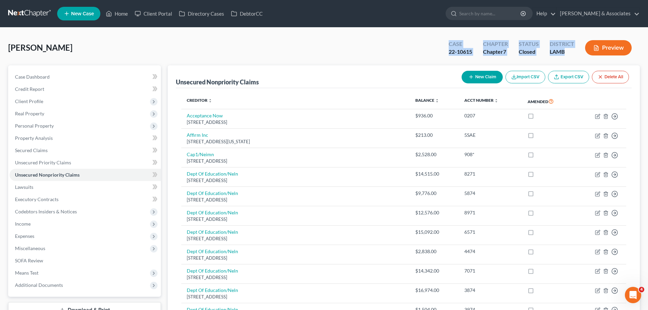
click at [542, 49] on div "Status Closed" at bounding box center [529, 48] width 31 height 20
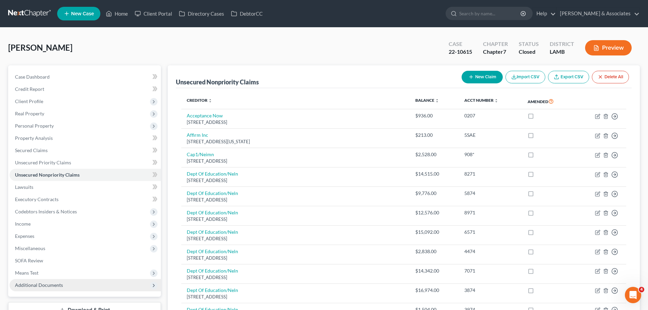
click at [67, 288] on span "Additional Documents" at bounding box center [85, 285] width 151 height 12
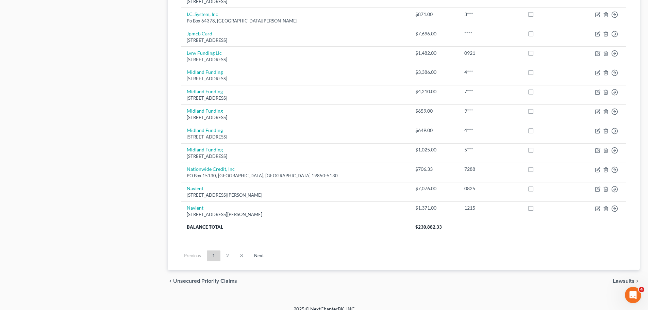
scroll to position [478, 0]
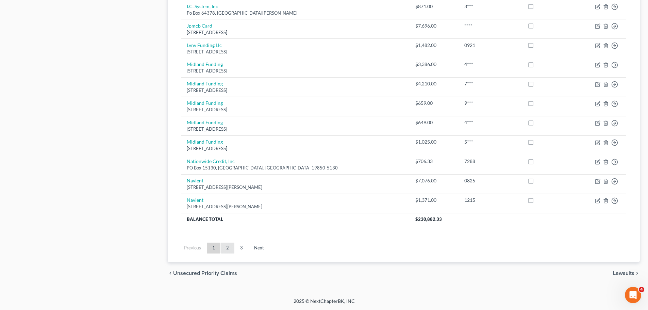
click at [228, 247] on link "2" at bounding box center [228, 248] width 14 height 11
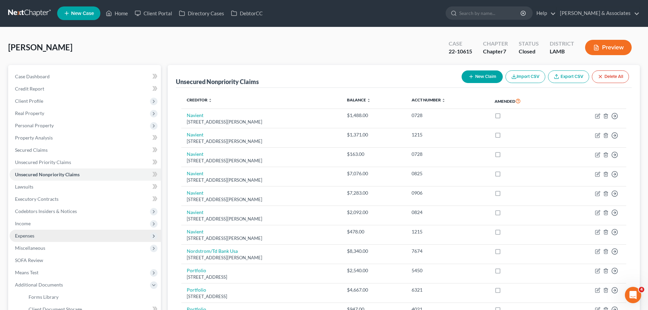
scroll to position [0, 0]
drag, startPoint x: 85, startPoint y: 47, endPoint x: 3, endPoint y: 54, distance: 82.7
click at [17, 44] on span "[PERSON_NAME]" at bounding box center [40, 48] width 64 height 10
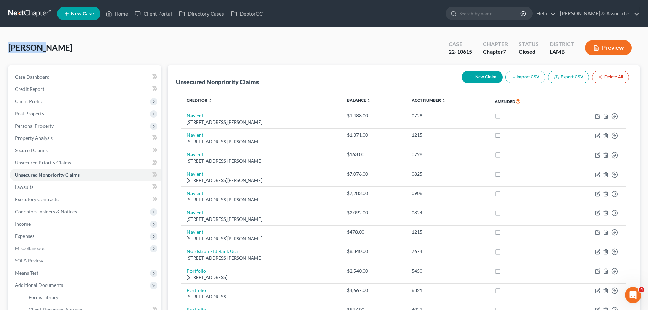
click at [17, 44] on span "[PERSON_NAME]" at bounding box center [40, 48] width 64 height 10
click at [21, 45] on span "[PERSON_NAME]" at bounding box center [40, 48] width 64 height 10
click at [42, 48] on span "[PERSON_NAME]" at bounding box center [40, 48] width 64 height 10
click at [42, 47] on span "[PERSON_NAME]" at bounding box center [40, 48] width 64 height 10
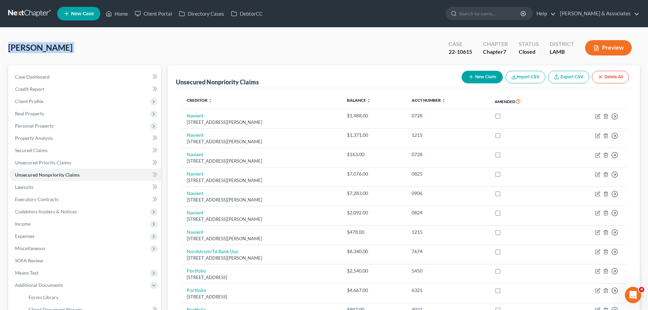
click at [42, 47] on span "[PERSON_NAME]" at bounding box center [40, 48] width 64 height 10
click at [39, 76] on span "Case Dashboard" at bounding box center [32, 77] width 35 height 6
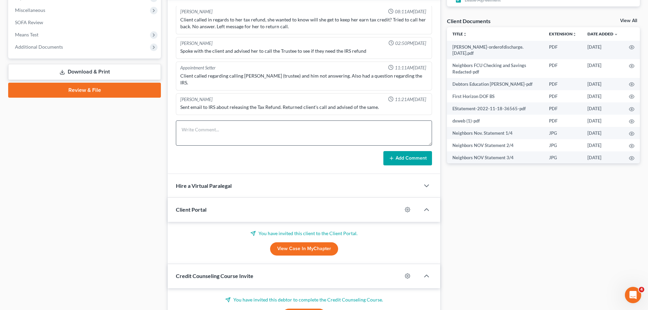
scroll to position [1867, 0]
click at [218, 144] on textarea at bounding box center [304, 132] width 256 height 25
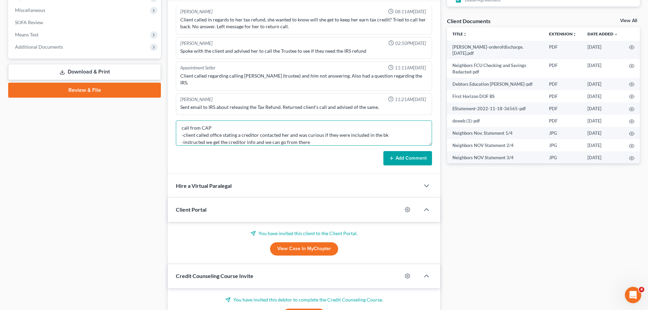
scroll to position [9, 0]
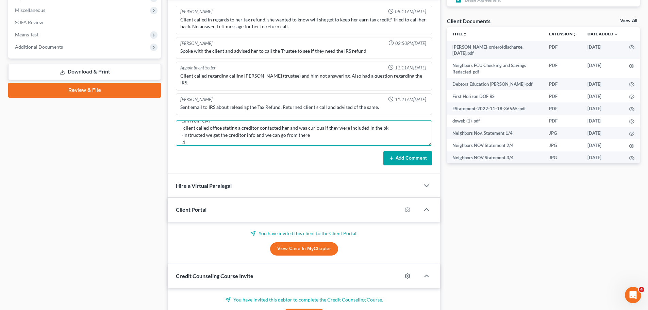
type textarea "call from CAP -client called office stating a creditor contacted her and was cu…"
click at [401, 161] on button "Add Comment" at bounding box center [408, 158] width 49 height 14
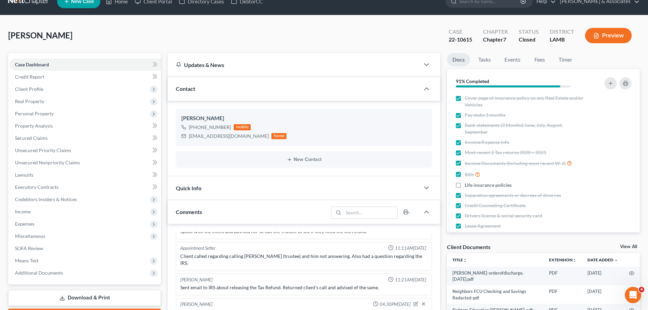
scroll to position [0, 0]
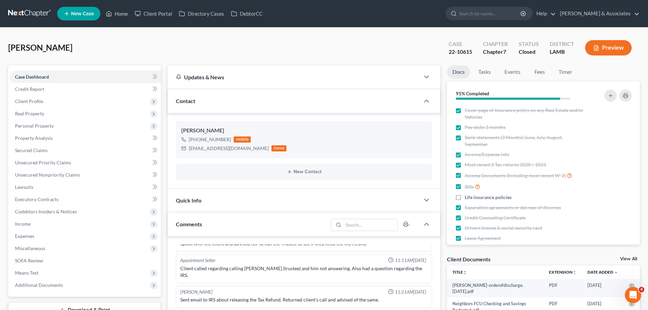
click at [17, 13] on link at bounding box center [30, 13] width 44 height 12
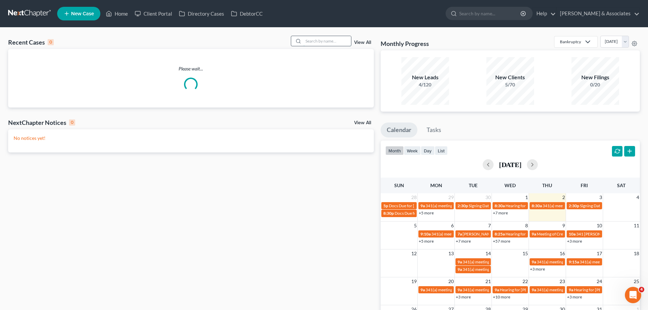
click at [331, 40] on input "search" at bounding box center [328, 41] width 48 height 10
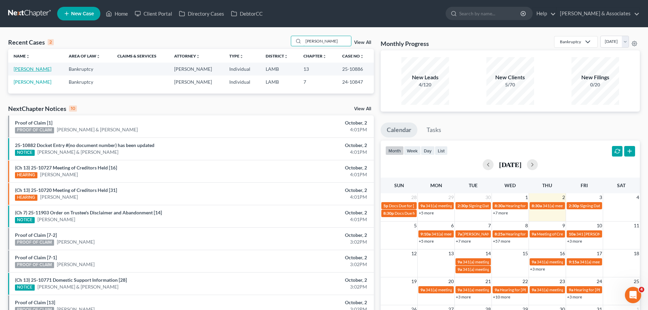
type input "[PERSON_NAME]"
click at [35, 67] on link "[PERSON_NAME]" at bounding box center [33, 69] width 38 height 6
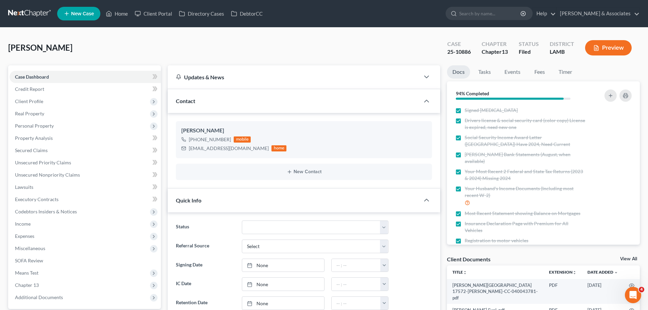
scroll to position [1519, 0]
